Goal: Task Accomplishment & Management: Complete application form

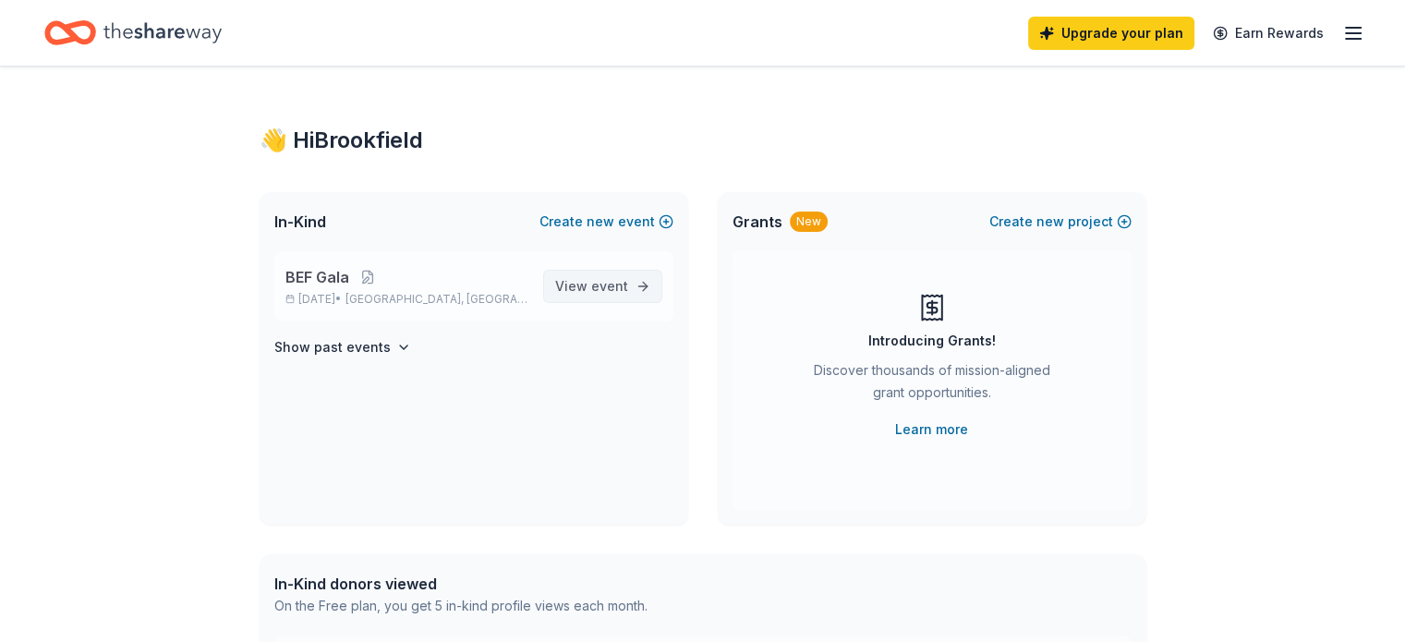
click at [591, 294] on span "event" at bounding box center [609, 286] width 37 height 16
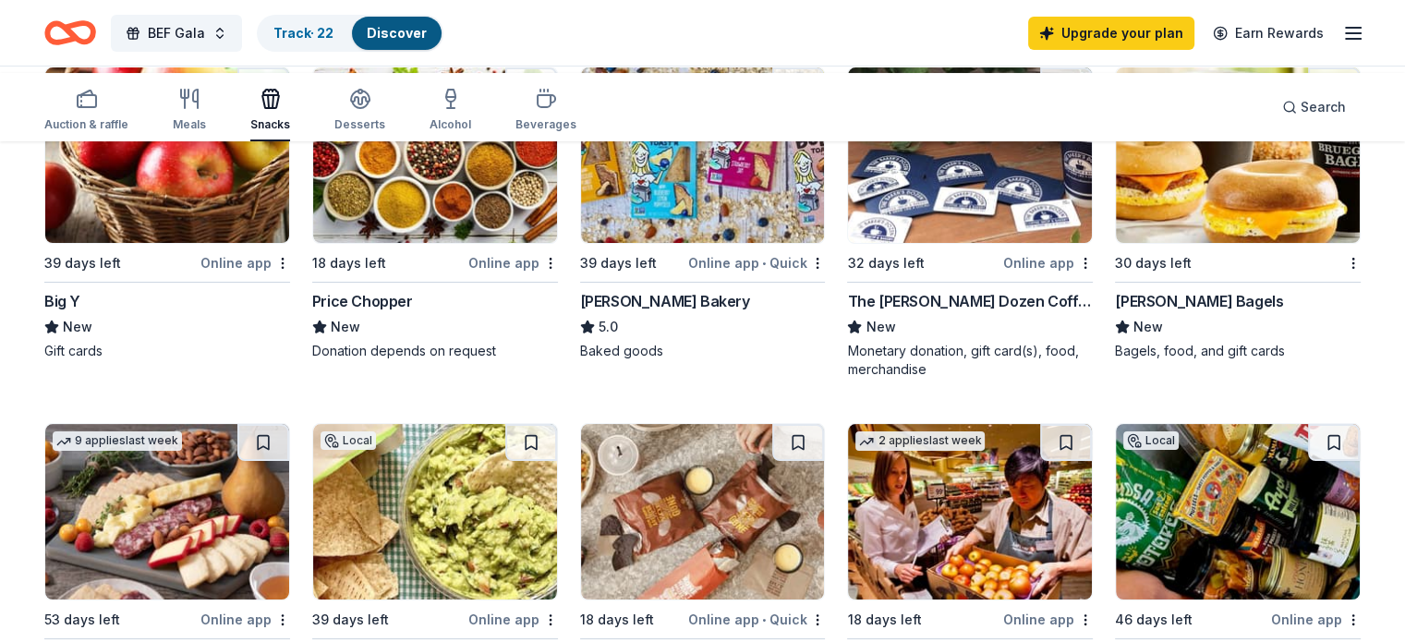
scroll to position [268, 0]
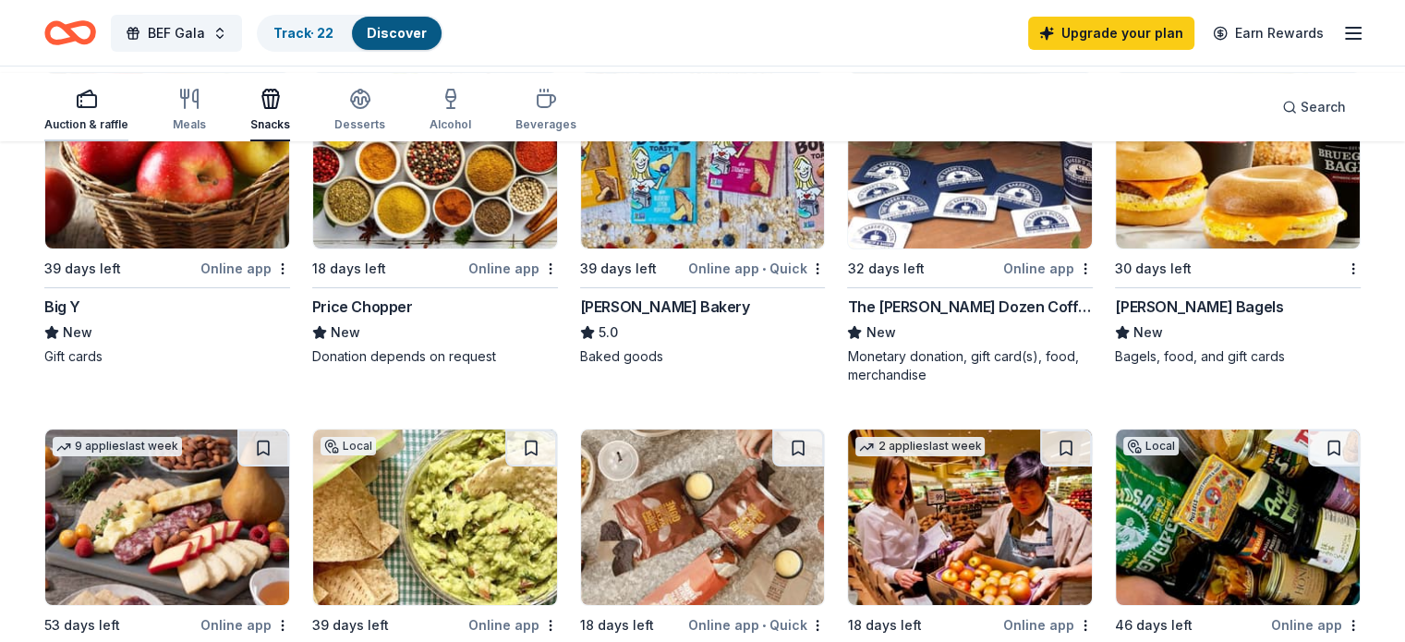
click at [81, 102] on icon "button" at bounding box center [81, 101] width 0 height 1
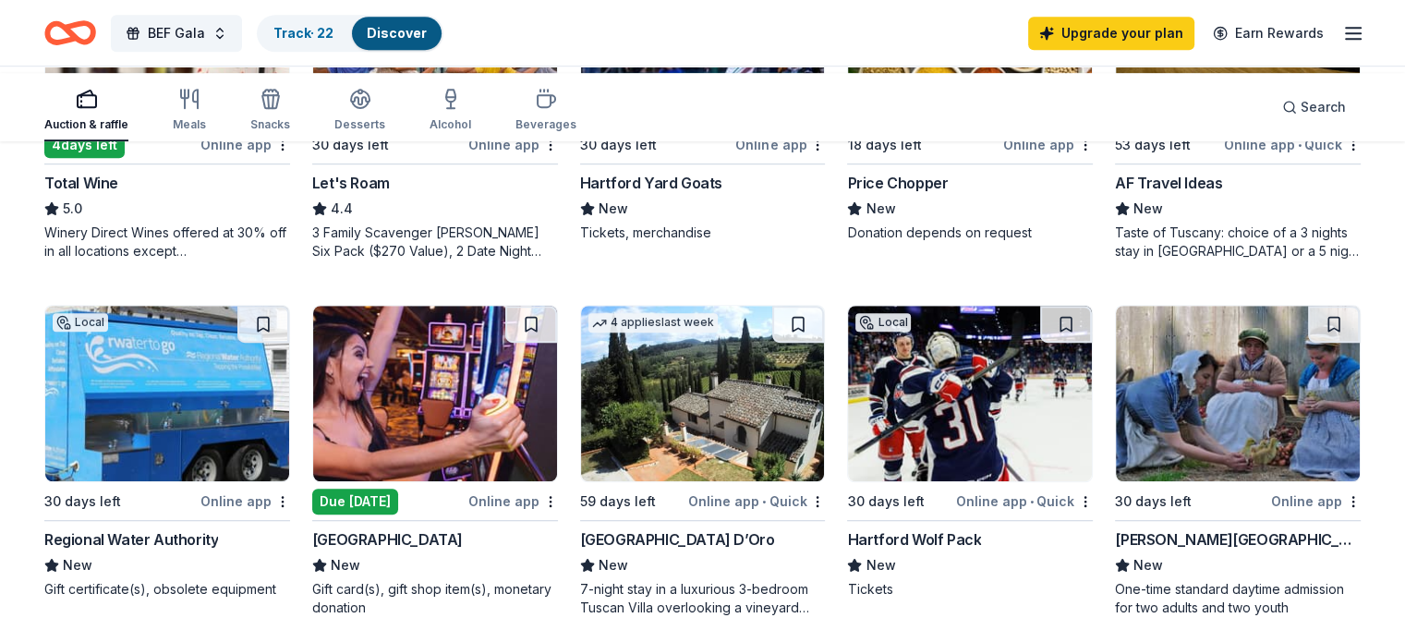
scroll to position [1096, 0]
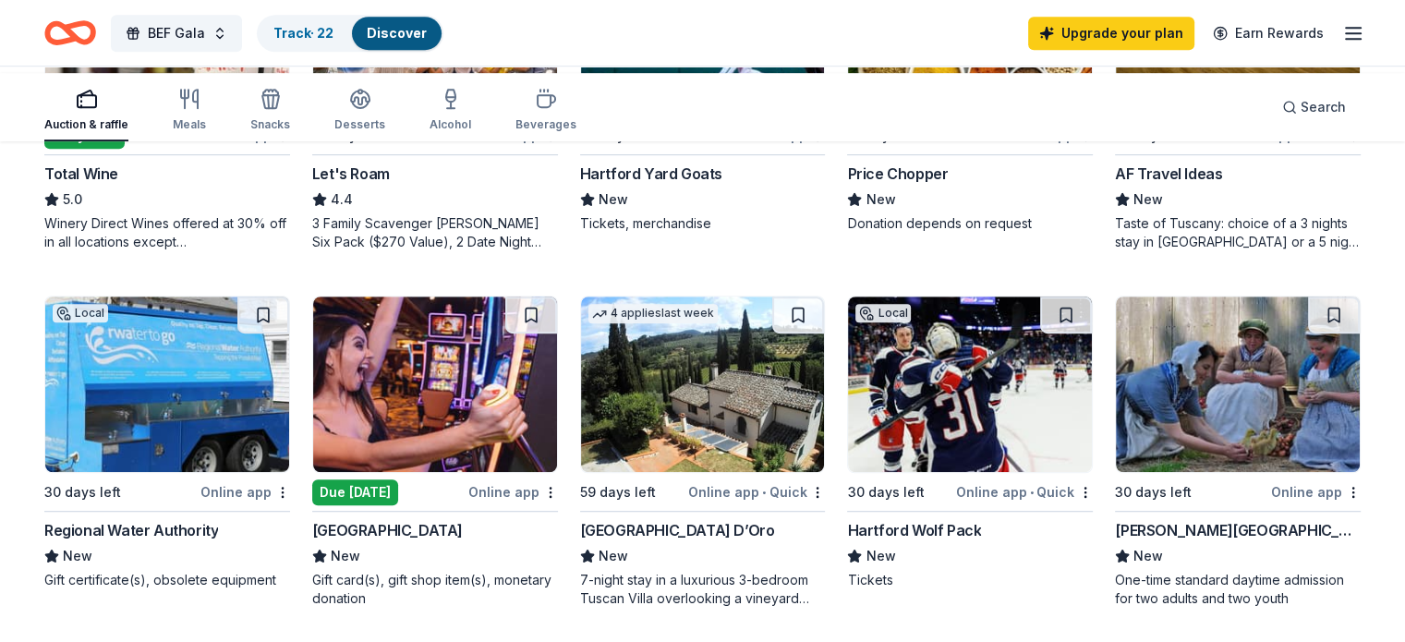
click at [740, 147] on div "Online app" at bounding box center [780, 135] width 90 height 23
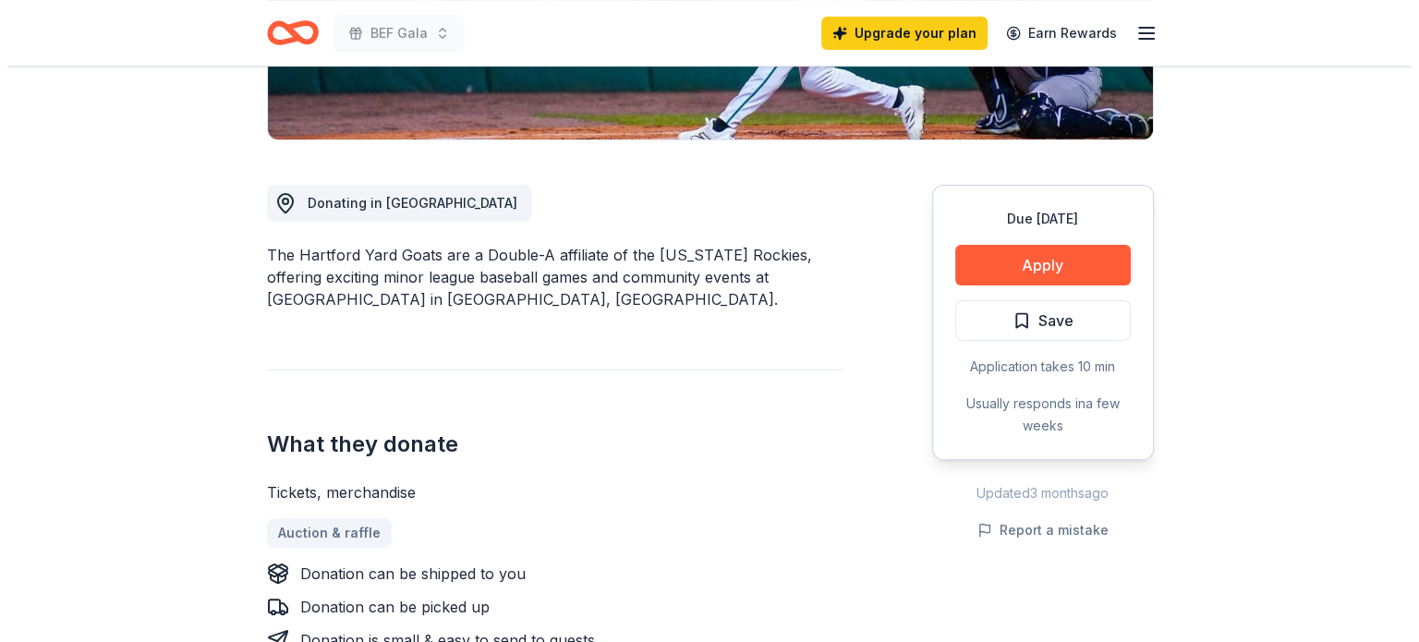
scroll to position [443, 0]
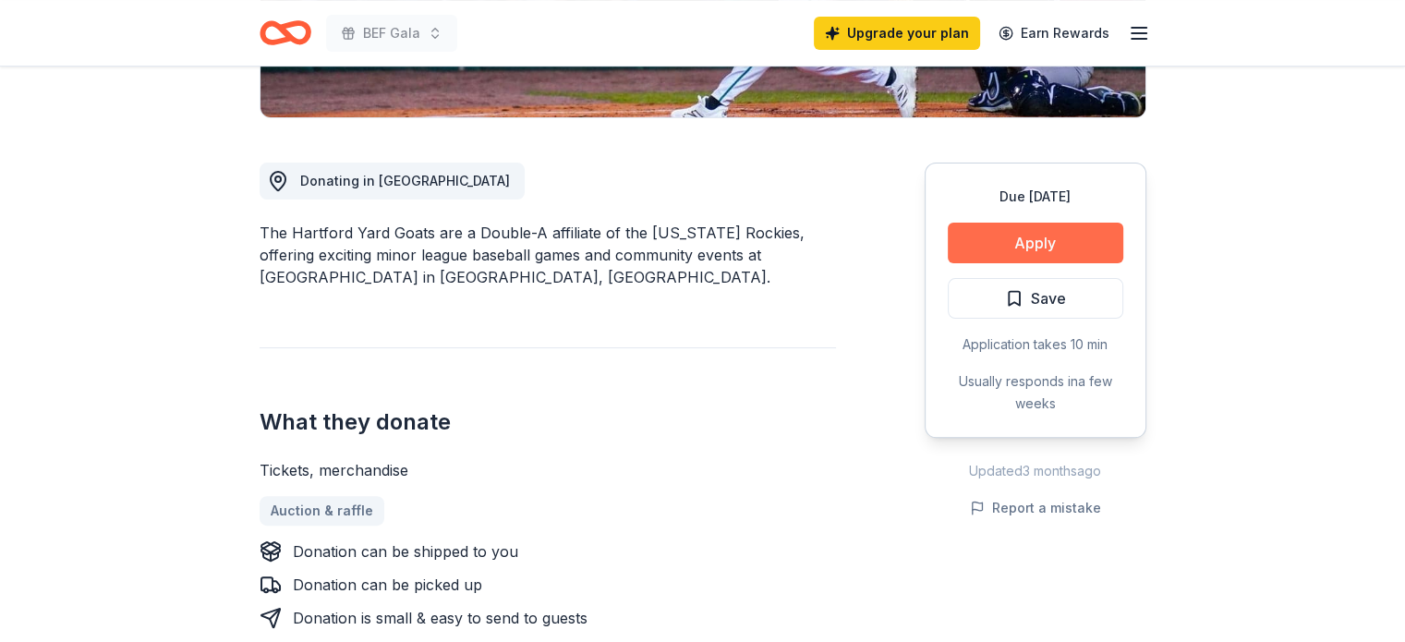
click at [1005, 263] on button "Apply" at bounding box center [1036, 243] width 176 height 41
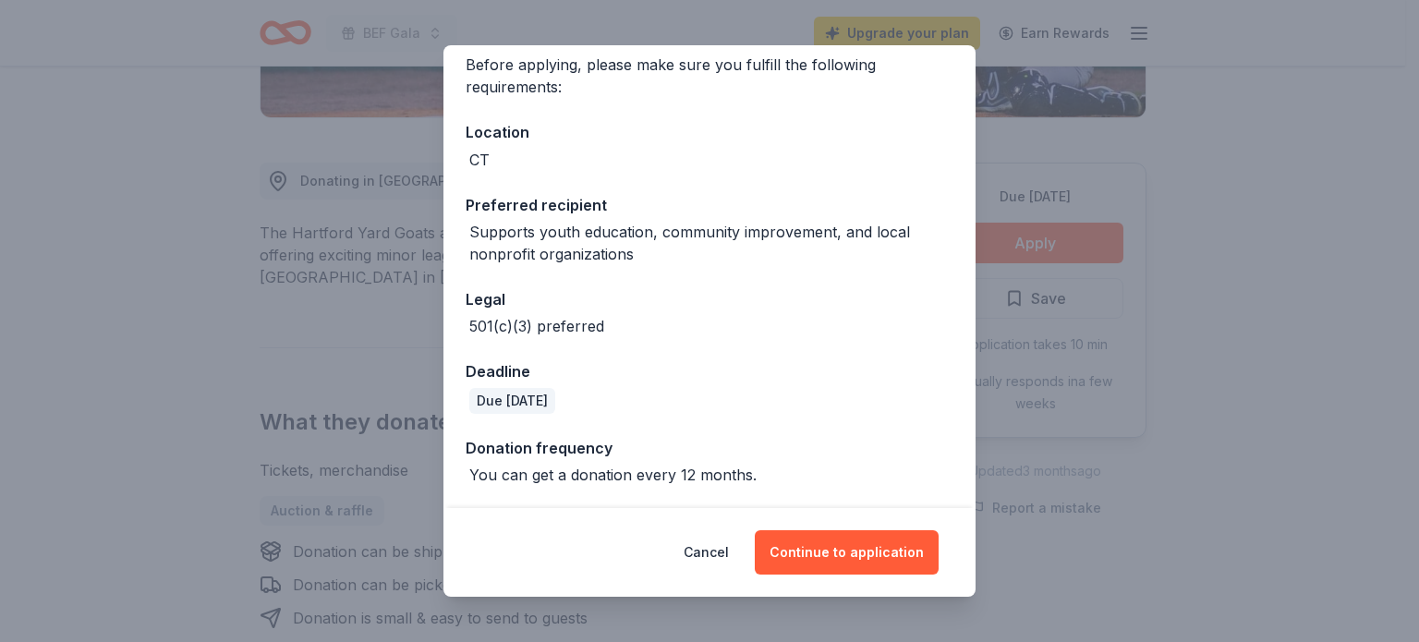
scroll to position [329, 0]
click at [840, 530] on button "Continue to application" at bounding box center [847, 552] width 184 height 44
